Goal: Transaction & Acquisition: Purchase product/service

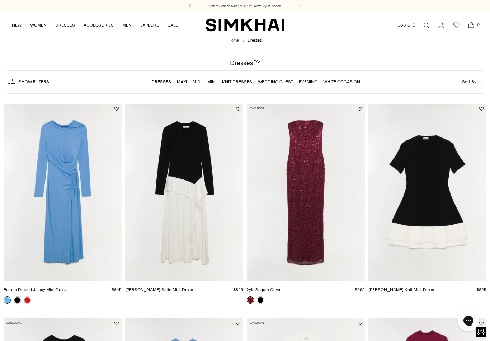
click at [277, 81] on link "Wedding Guest" at bounding box center [275, 81] width 35 height 5
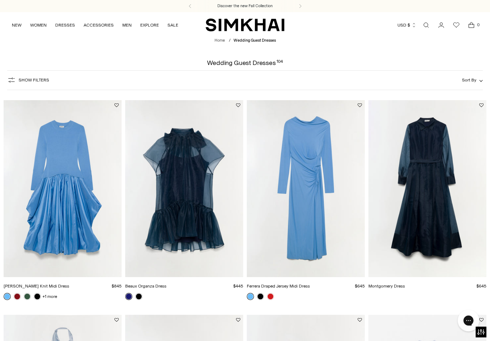
click at [341, 64] on div "Wedding Guest Dresses 104" at bounding box center [245, 63] width 490 height 6
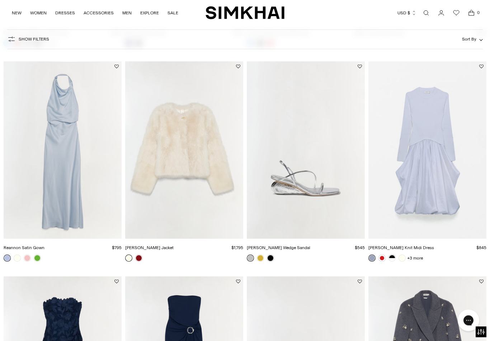
scroll to position [253, 0]
click at [440, 207] on img "Kenlie Taffeta Knit Midi Dress" at bounding box center [427, 149] width 118 height 177
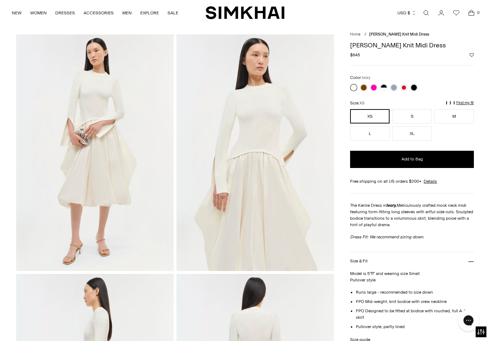
scroll to position [18, 0]
click at [385, 86] on link at bounding box center [383, 87] width 7 height 7
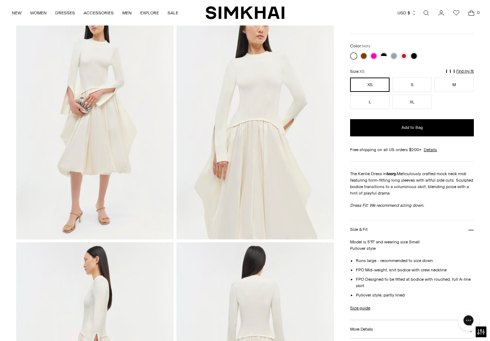
scroll to position [0, 0]
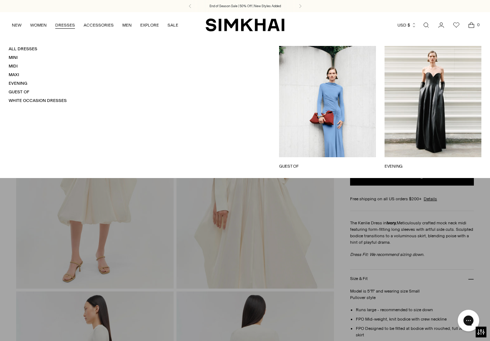
click at [40, 98] on link "White Occasion Dresses" at bounding box center [38, 100] width 58 height 5
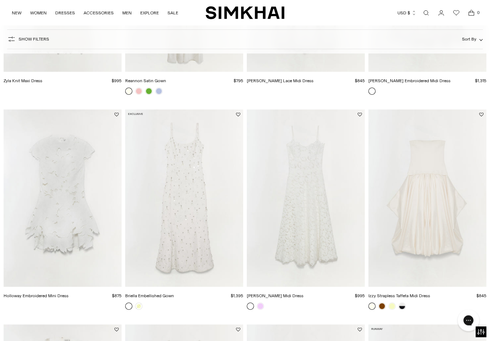
scroll to position [205, 0]
click at [46, 293] on link "Holloway Embroidered Mini Dress" at bounding box center [36, 295] width 65 height 5
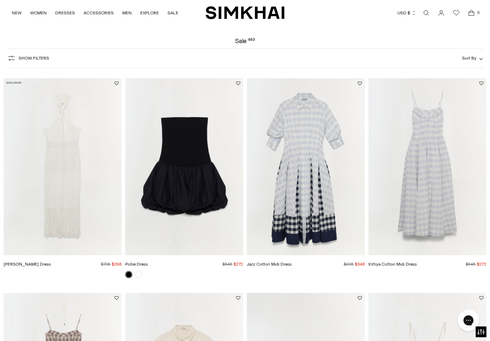
scroll to position [22, 0]
click at [25, 265] on link "[PERSON_NAME] Dress" at bounding box center [27, 263] width 47 height 5
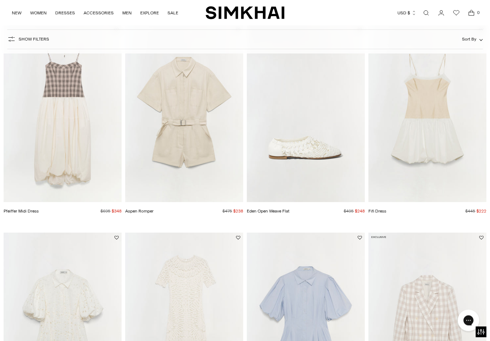
scroll to position [290, 0]
click at [204, 319] on img "Lorelai Embroidered Midi Dress" at bounding box center [184, 320] width 118 height 177
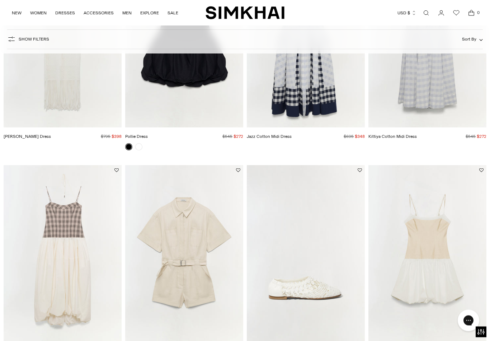
scroll to position [0, 0]
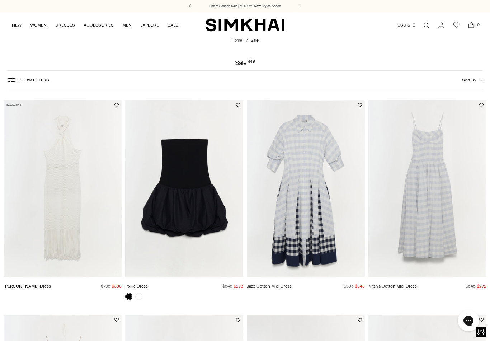
click at [67, 22] on link "DRESSES" at bounding box center [65, 25] width 20 height 16
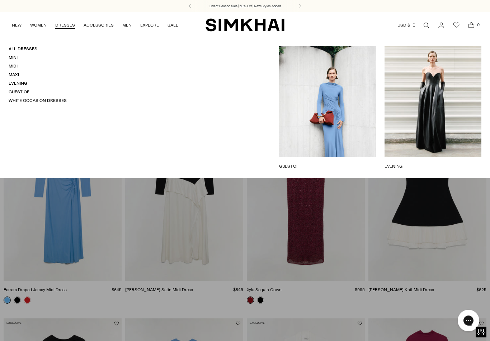
click at [44, 98] on link "White Occasion Dresses" at bounding box center [38, 100] width 58 height 5
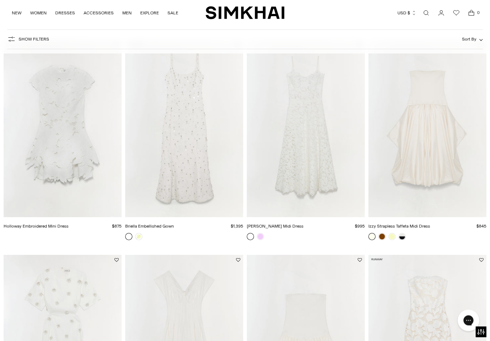
scroll to position [254, 0]
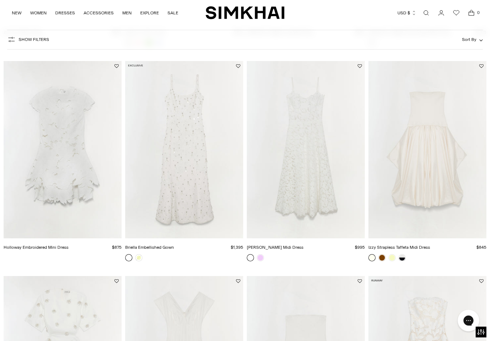
click at [442, 202] on img "Izzy Strapless Taffeta Midi Dress" at bounding box center [427, 149] width 118 height 177
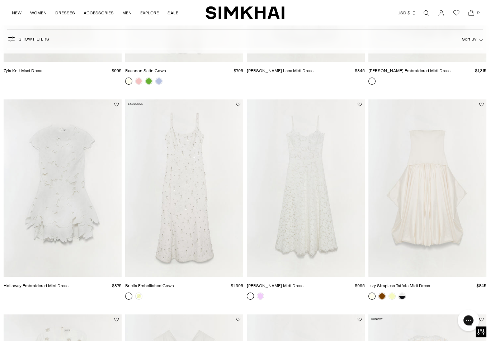
scroll to position [215, 0]
click at [305, 236] on img "Julia Lace Midi Dress" at bounding box center [306, 187] width 118 height 177
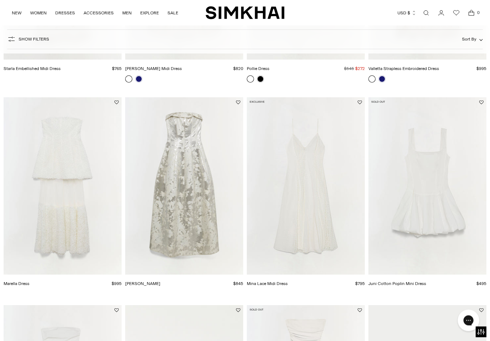
scroll to position [647, 0]
click at [206, 250] on img "Octavia Gown" at bounding box center [184, 185] width 118 height 177
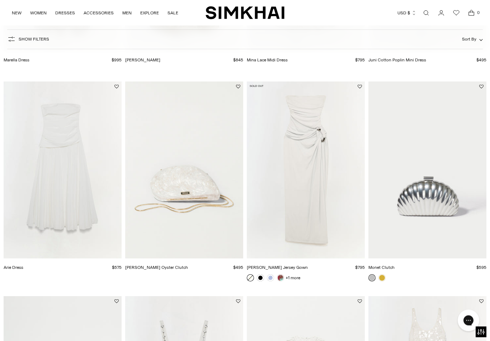
scroll to position [871, 0]
click at [312, 228] on img "Emma Strapless Jersey Gown" at bounding box center [306, 169] width 118 height 177
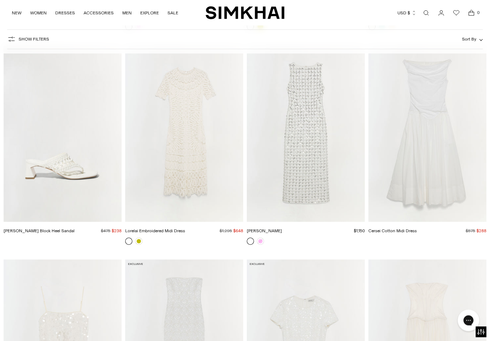
scroll to position [1336, 0]
click at [312, 203] on img "Claudia Dress" at bounding box center [306, 132] width 118 height 177
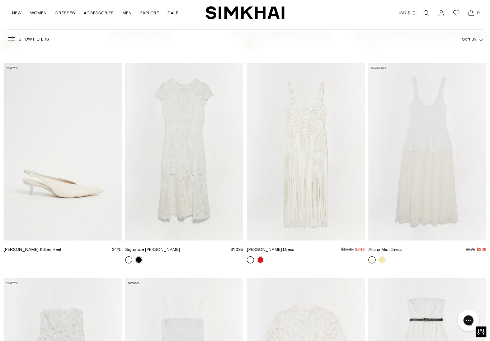
scroll to position [3250, 0]
click at [316, 223] on img "Darby Dress" at bounding box center [306, 151] width 118 height 177
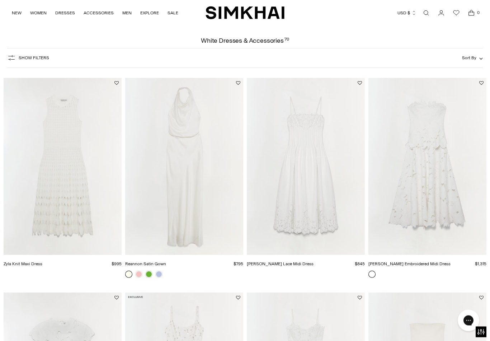
scroll to position [0, 0]
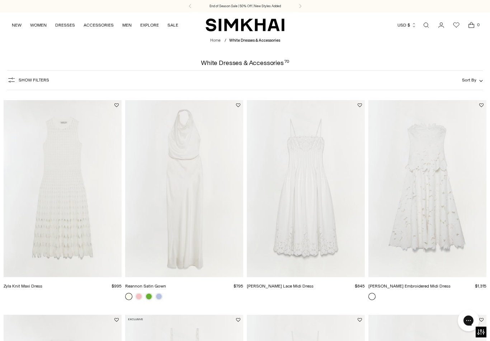
click at [74, 215] on img "Zyla Knit Maxi Dress" at bounding box center [63, 188] width 118 height 177
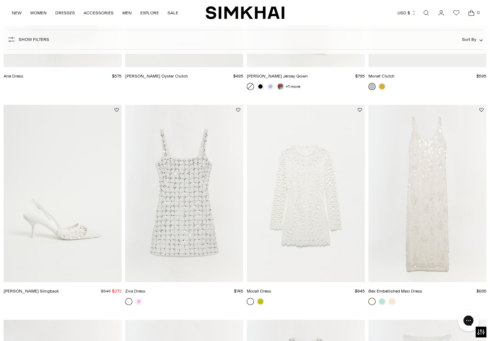
scroll to position [1068, 0]
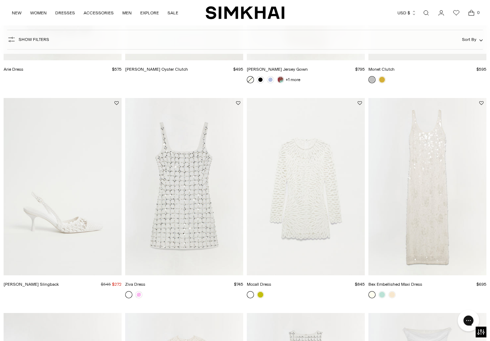
click at [209, 255] on img "Ziva Dress" at bounding box center [184, 186] width 118 height 177
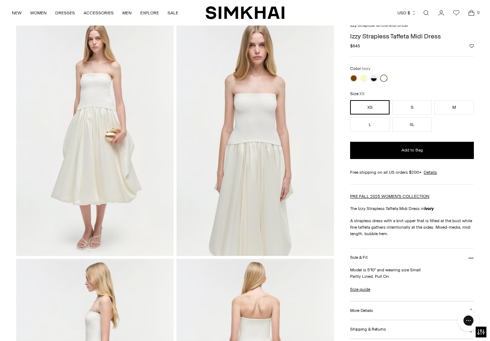
scroll to position [33, 0]
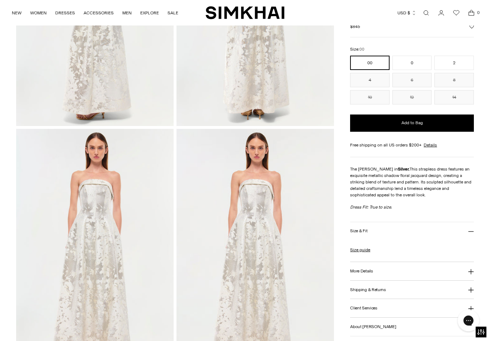
scroll to position [413, 0]
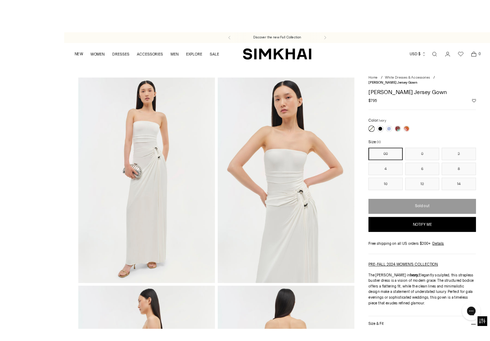
scroll to position [6, 0]
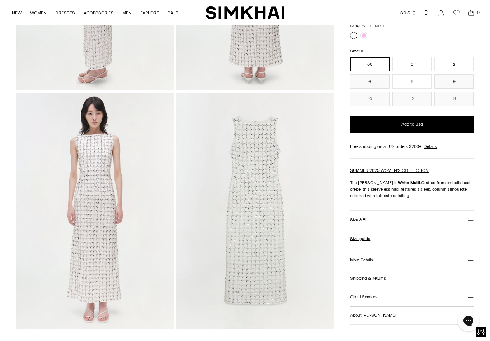
scroll to position [439, 0]
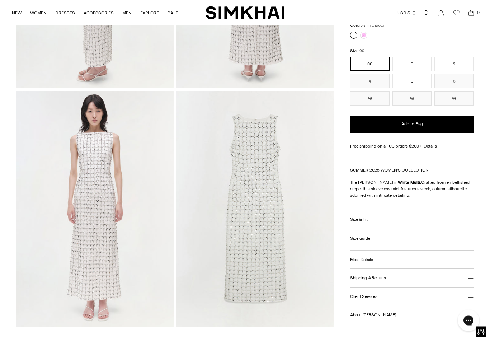
click at [263, 244] on img at bounding box center [254, 209] width 157 height 236
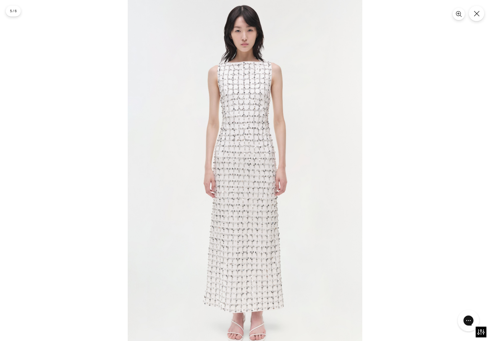
click at [480, 8] on button "Close" at bounding box center [476, 13] width 15 height 15
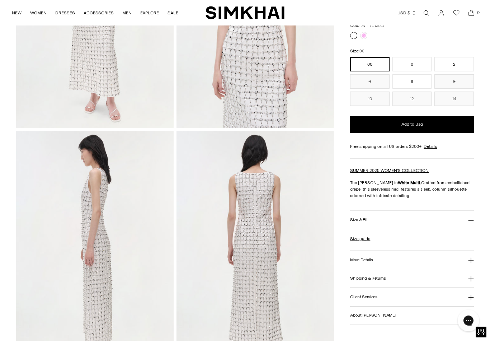
scroll to position [164, 0]
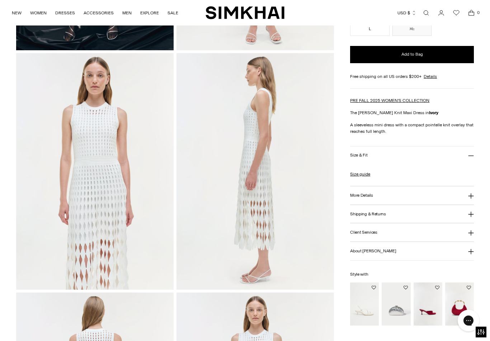
scroll to position [239, 0]
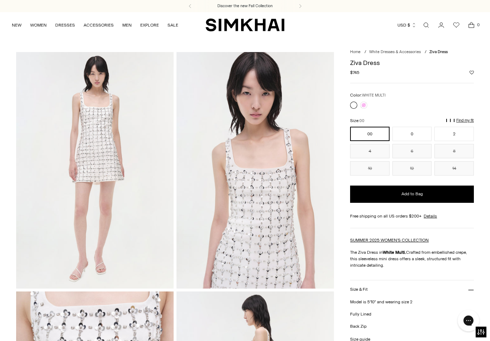
click at [455, 130] on button "2" at bounding box center [453, 134] width 39 height 14
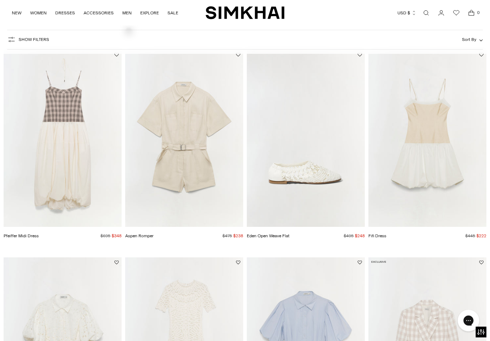
scroll to position [265, 0]
